Goal: Navigation & Orientation: Find specific page/section

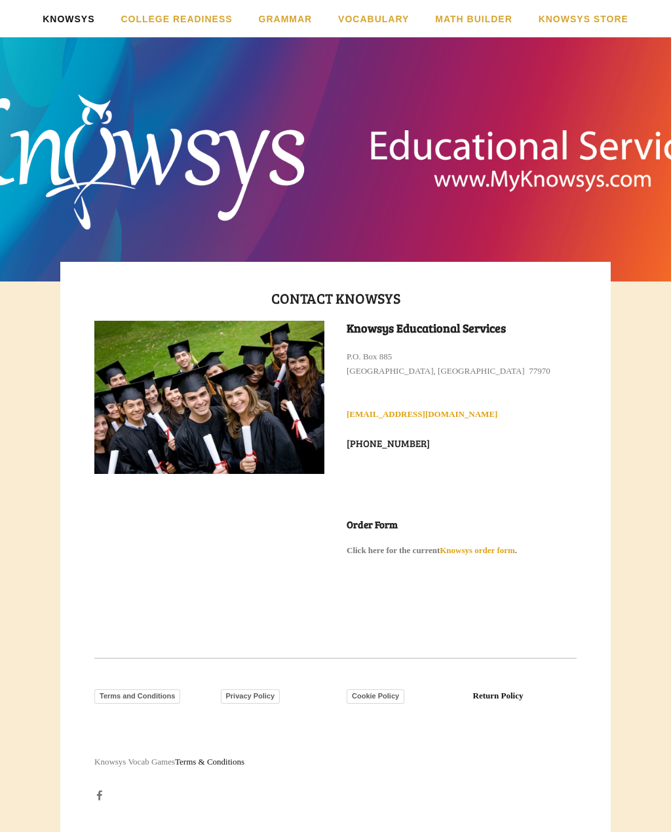
scroll to position [1, 0]
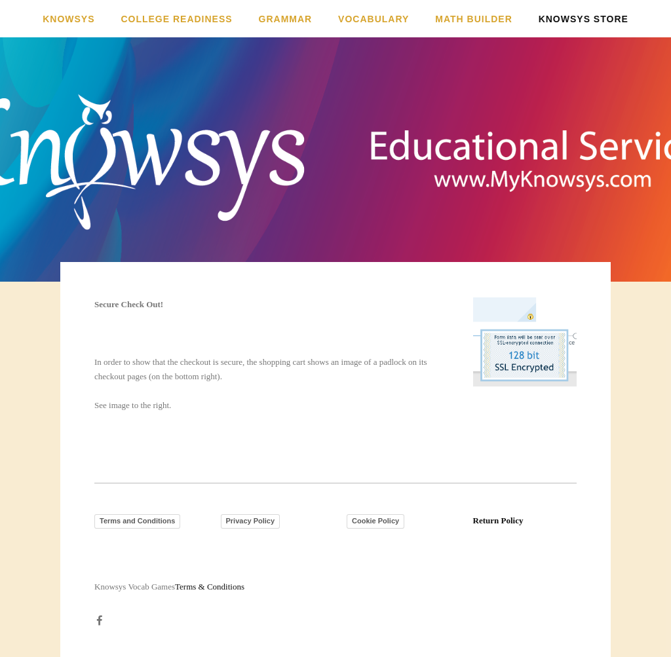
scroll to position [1, 0]
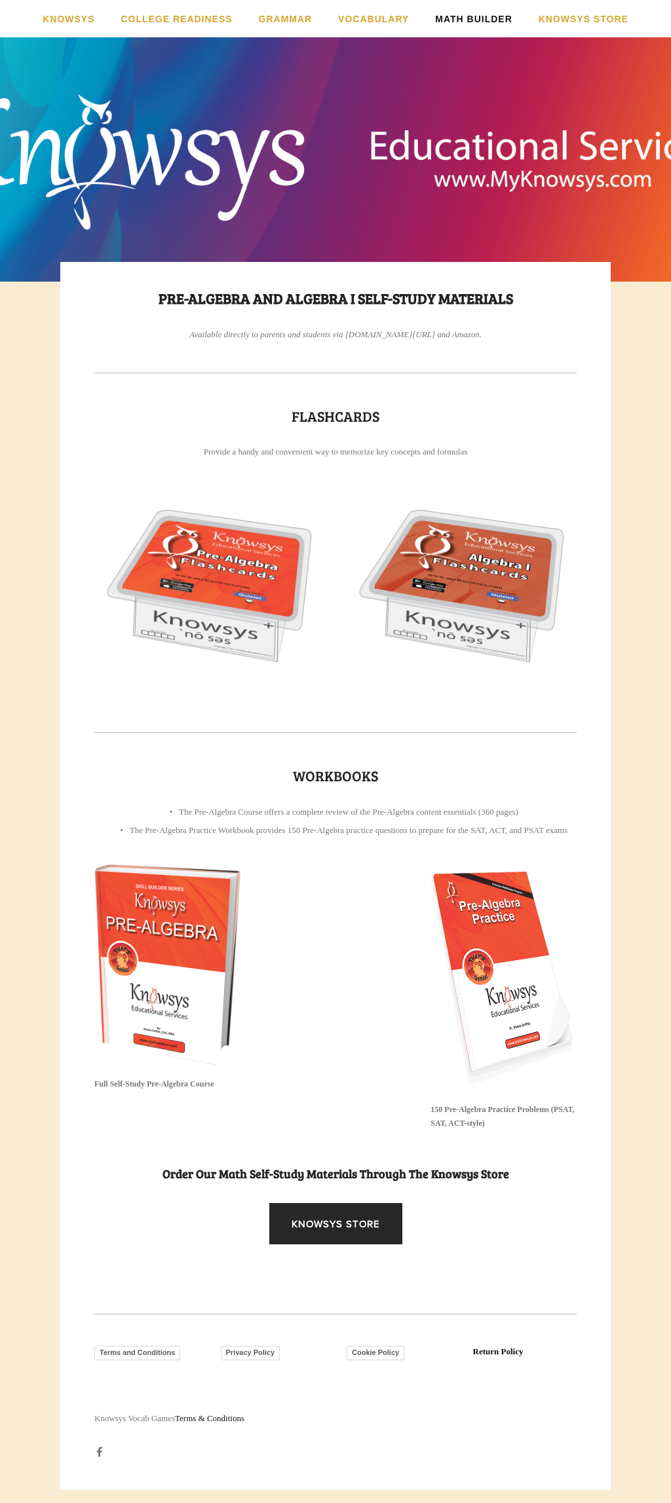
scroll to position [1, 0]
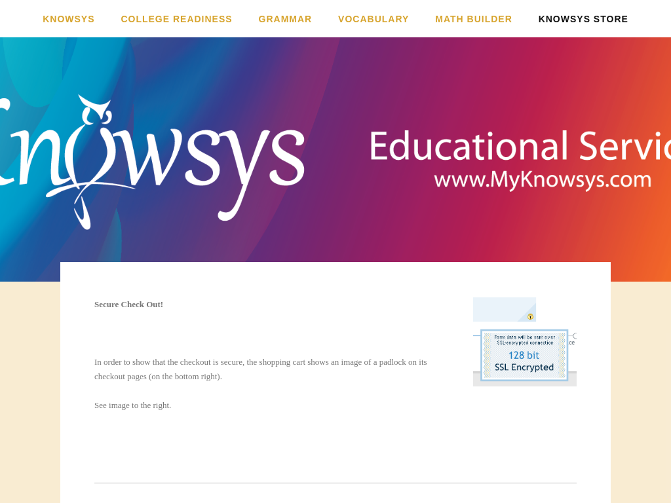
scroll to position [155, 0]
